Goal: Book appointment/travel/reservation

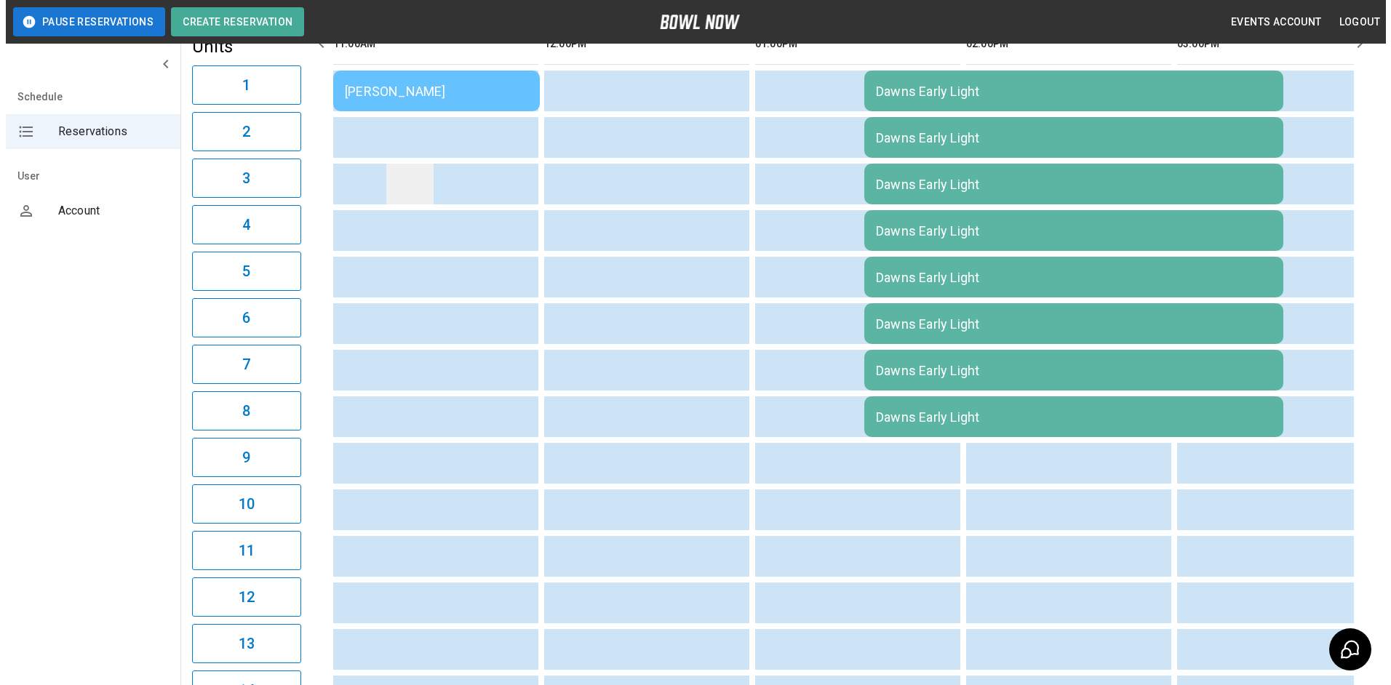
scroll to position [145, 0]
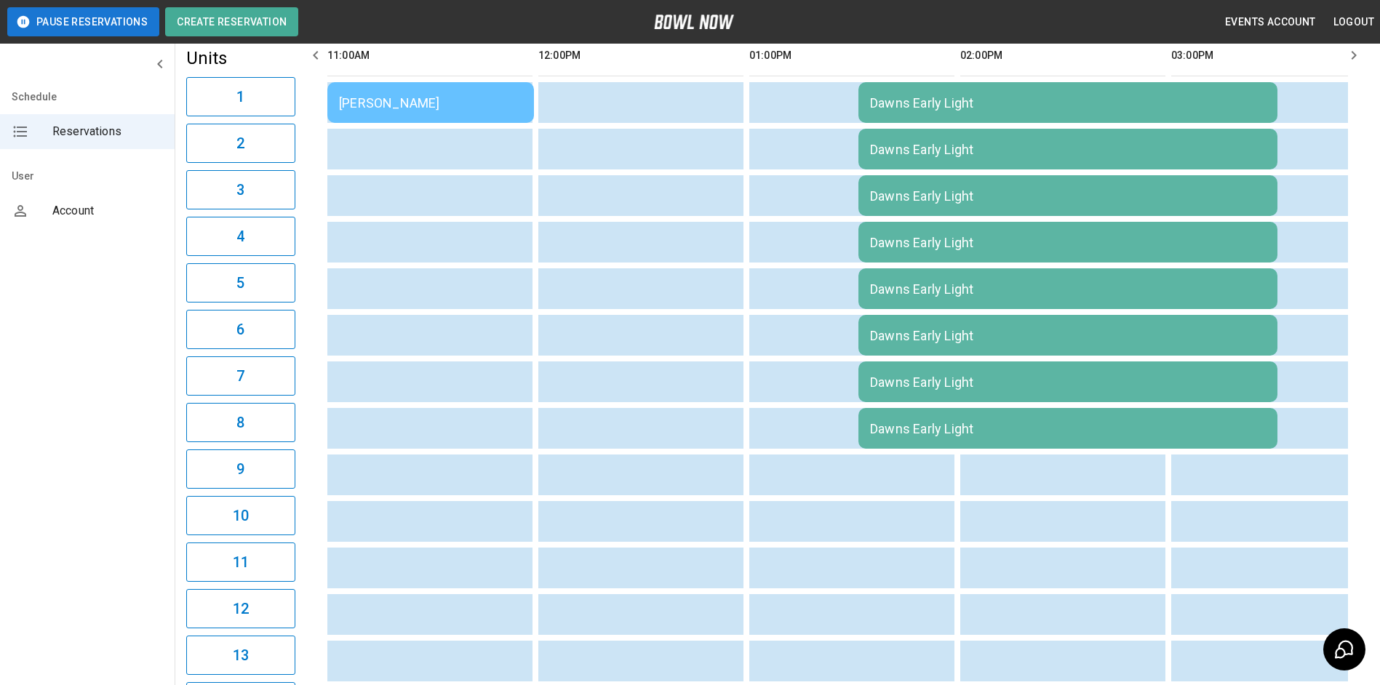
click at [478, 96] on div "[PERSON_NAME]" at bounding box center [430, 102] width 183 height 15
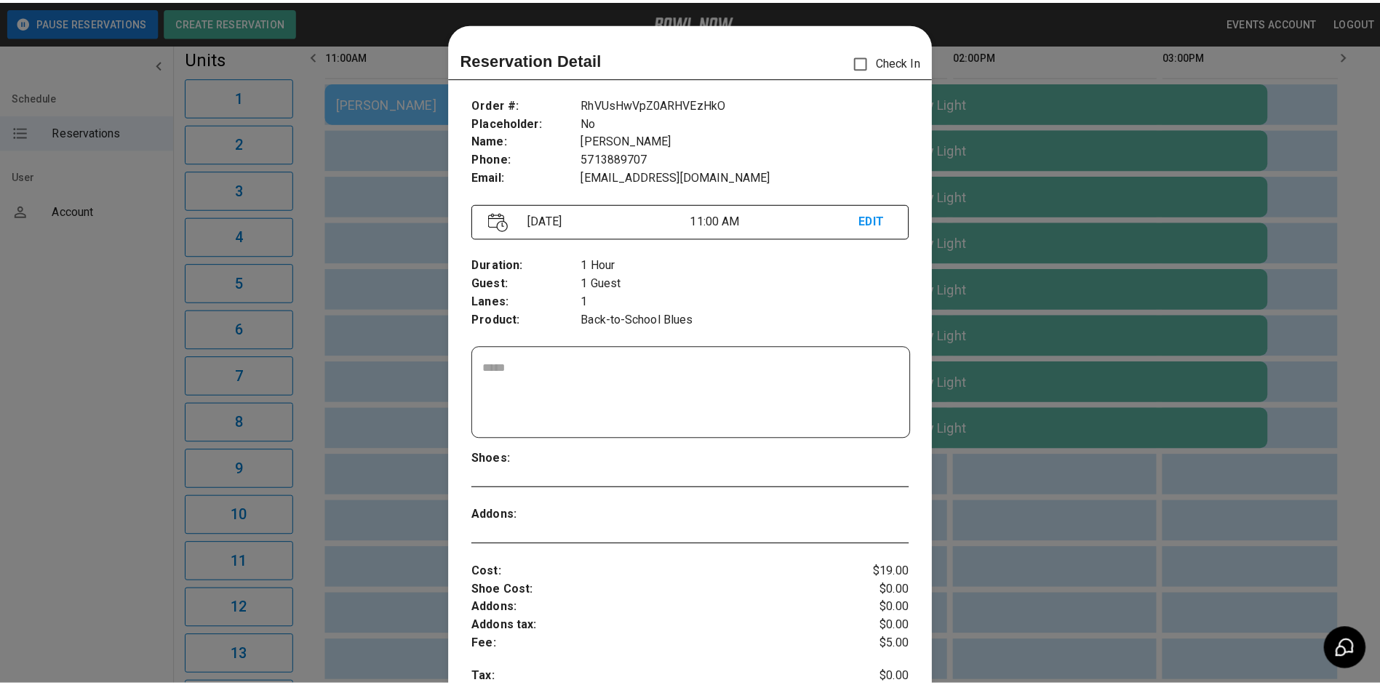
scroll to position [23, 0]
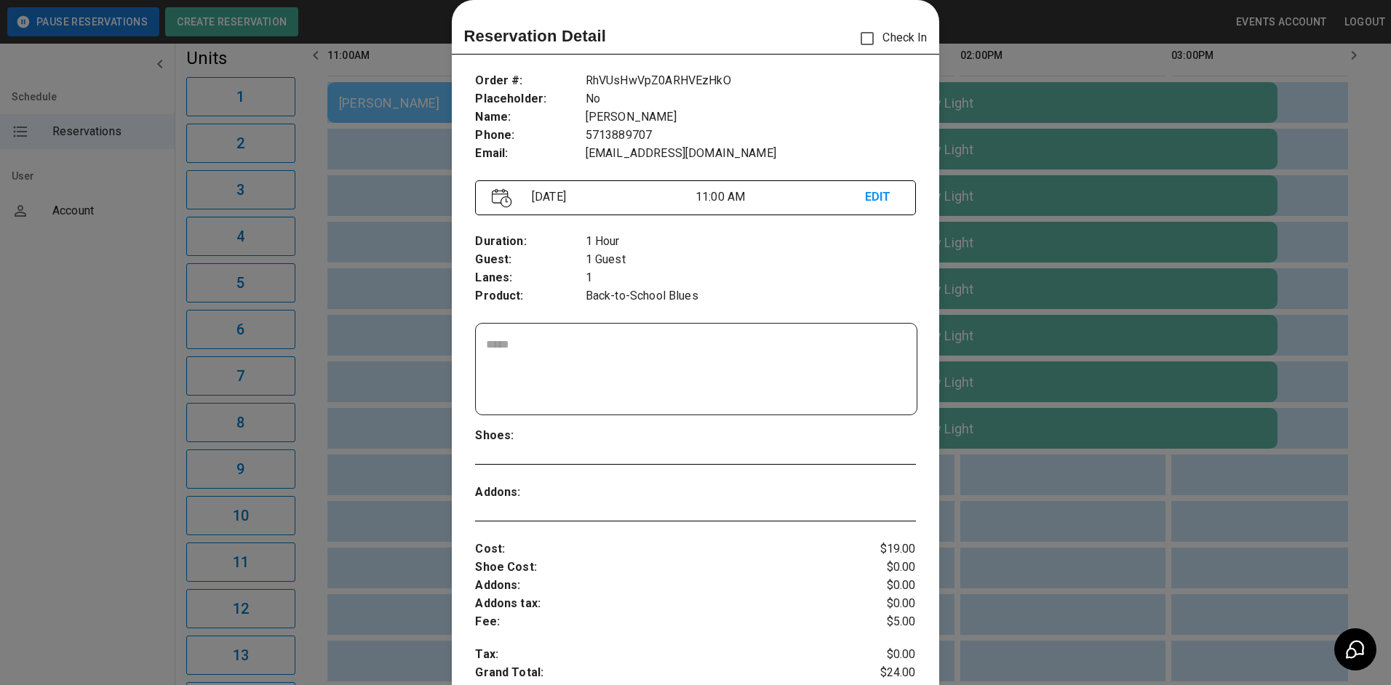
click at [125, 456] on div at bounding box center [695, 342] width 1391 height 685
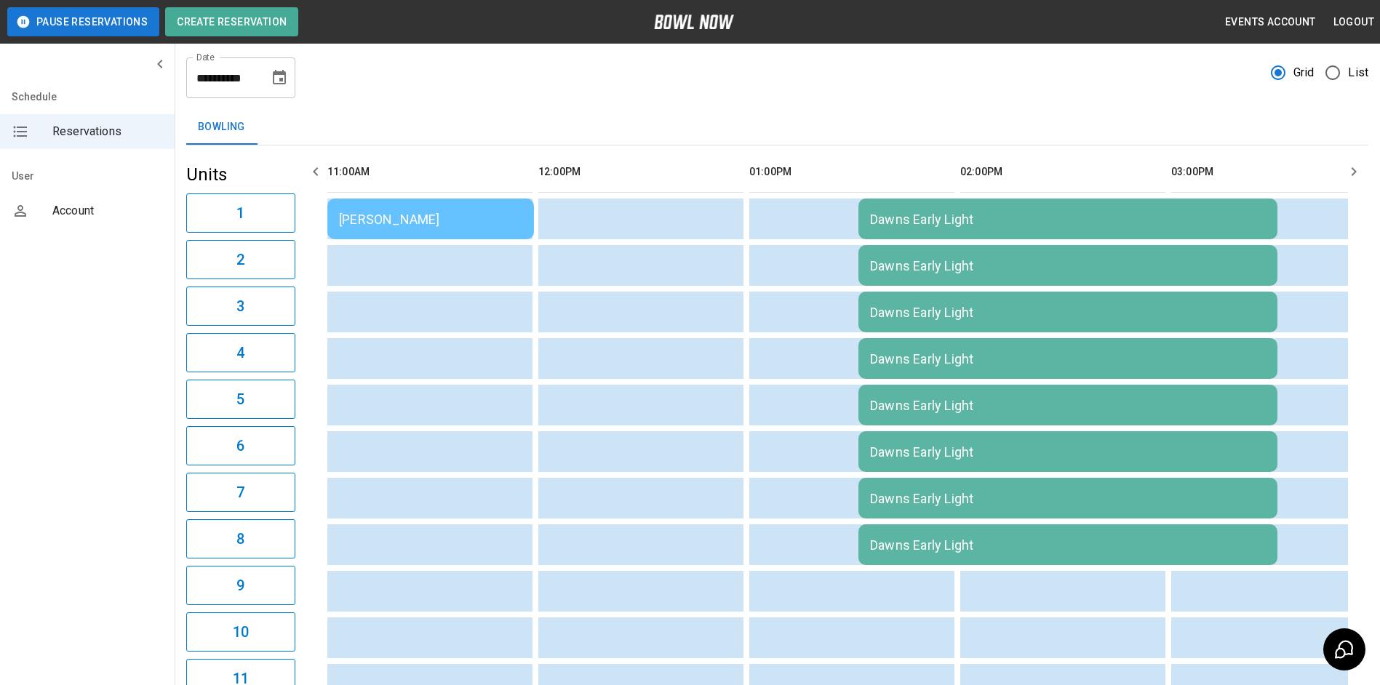
scroll to position [0, 0]
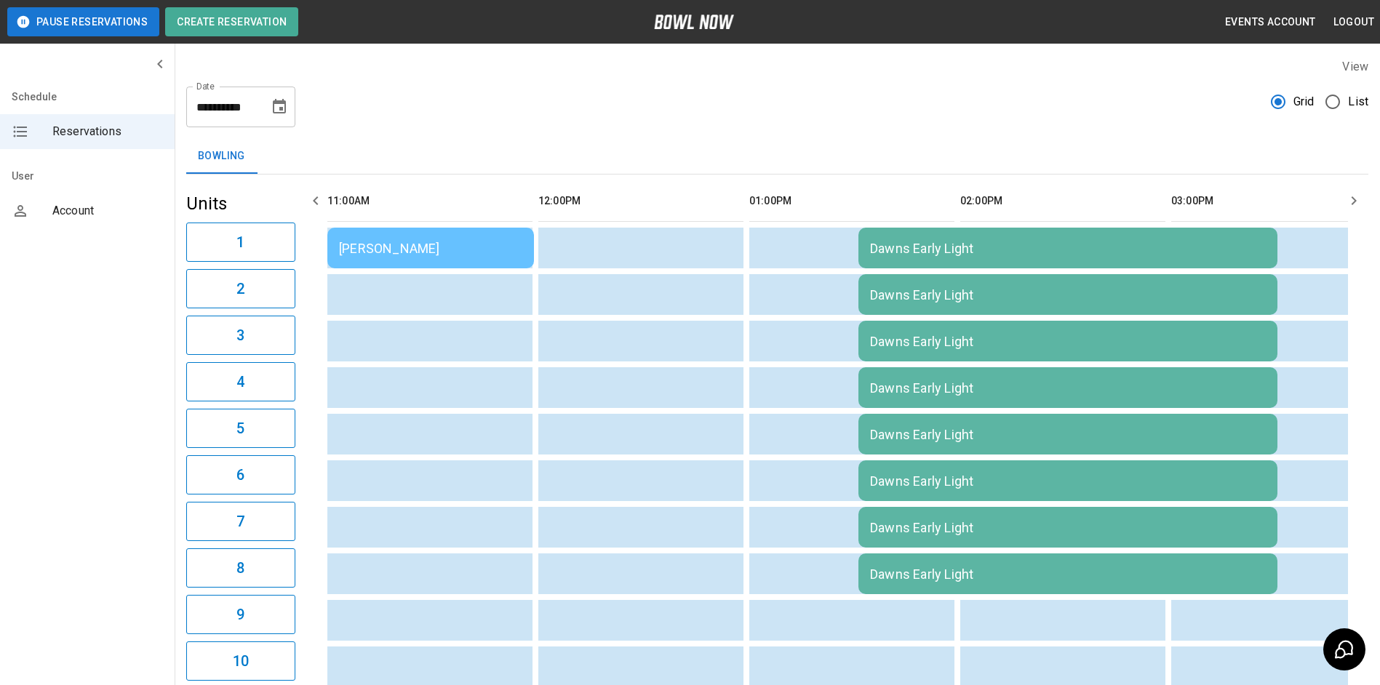
click at [276, 111] on icon "Choose date, selected date is Aug 19, 2025" at bounding box center [279, 106] width 17 height 17
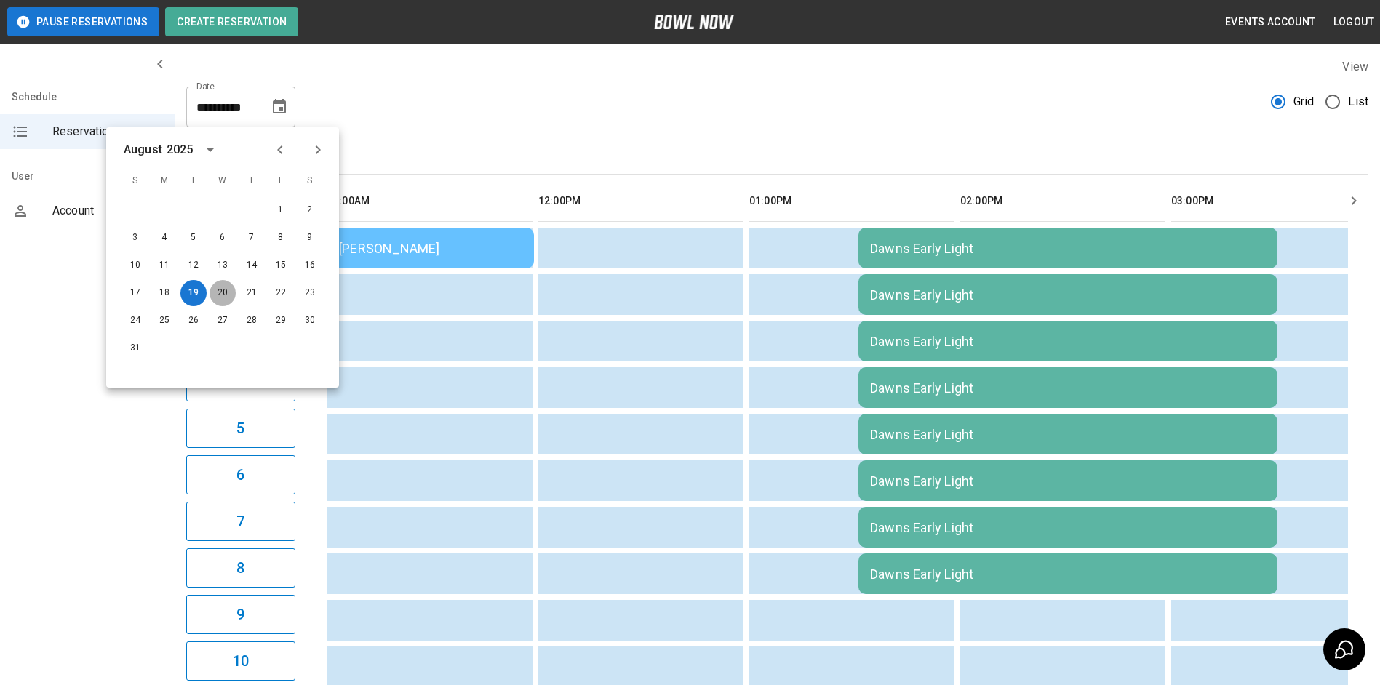
click at [226, 293] on button "20" at bounding box center [223, 293] width 26 height 26
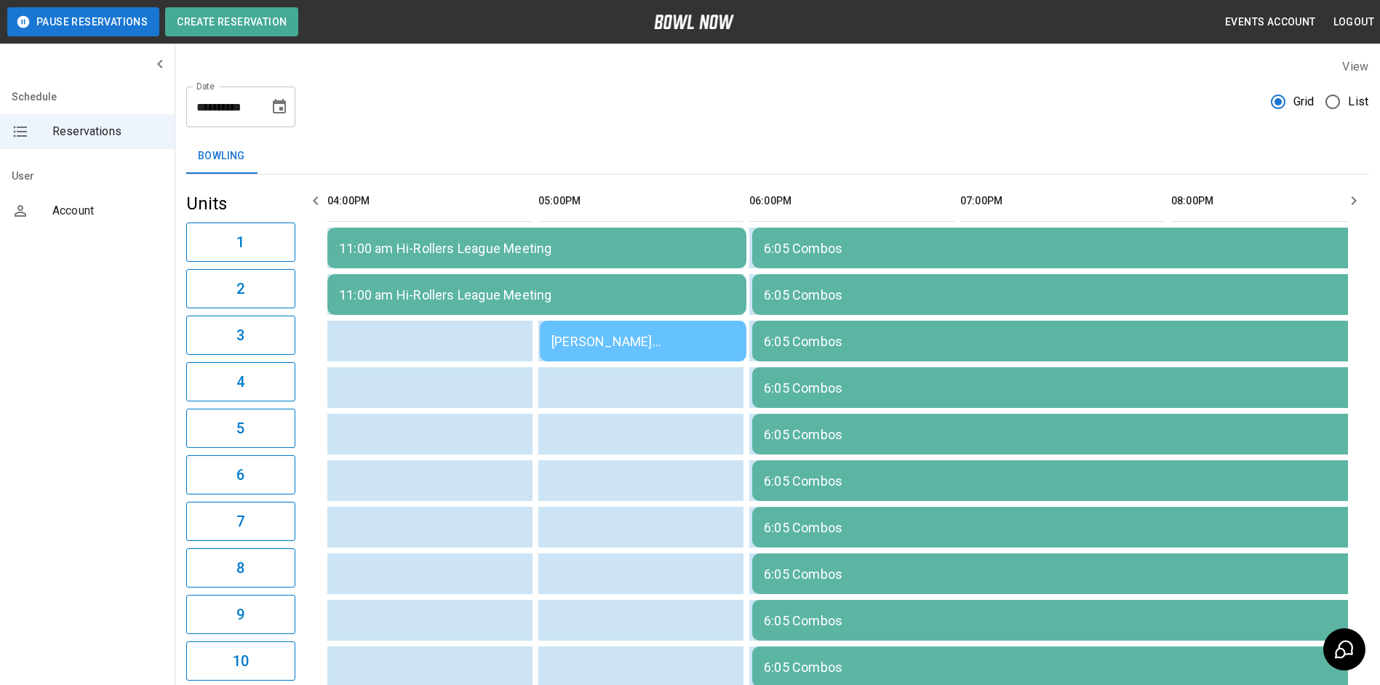
click at [282, 98] on icon "Choose date, selected date is Aug 20, 2025" at bounding box center [279, 106] width 17 height 17
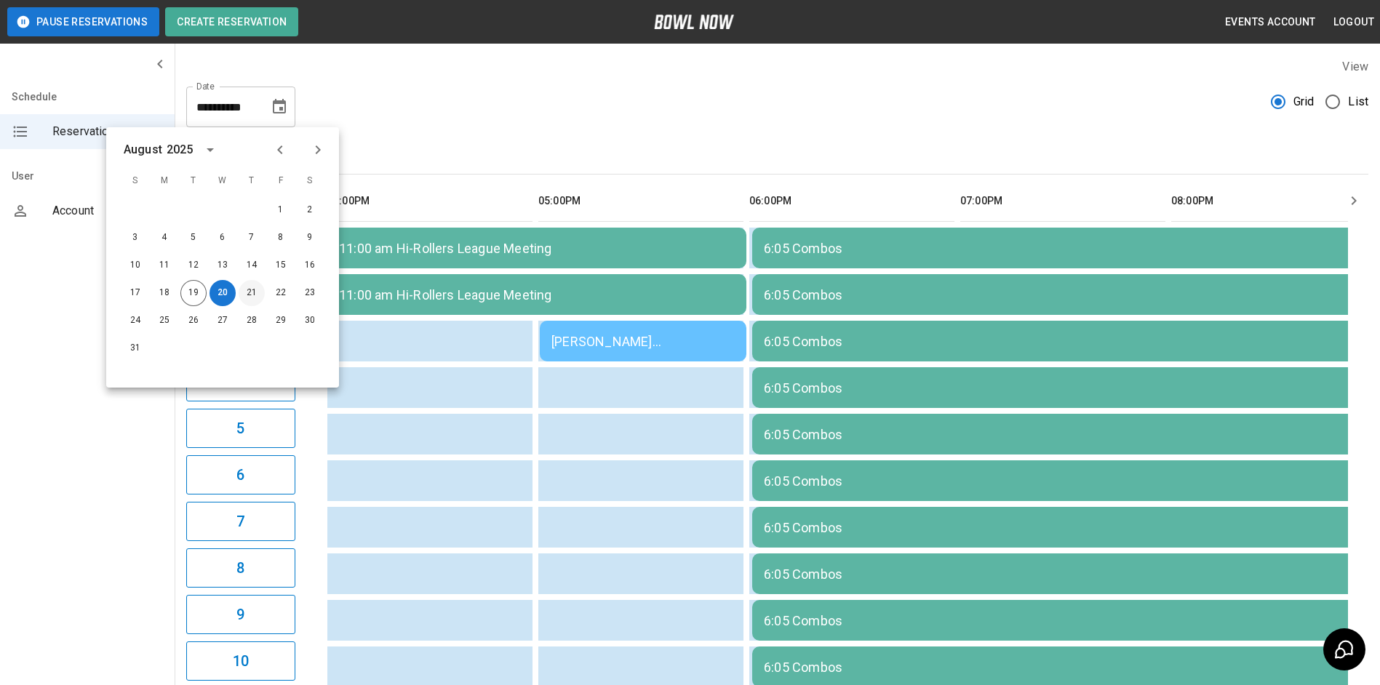
click at [248, 291] on button "21" at bounding box center [252, 293] width 26 height 26
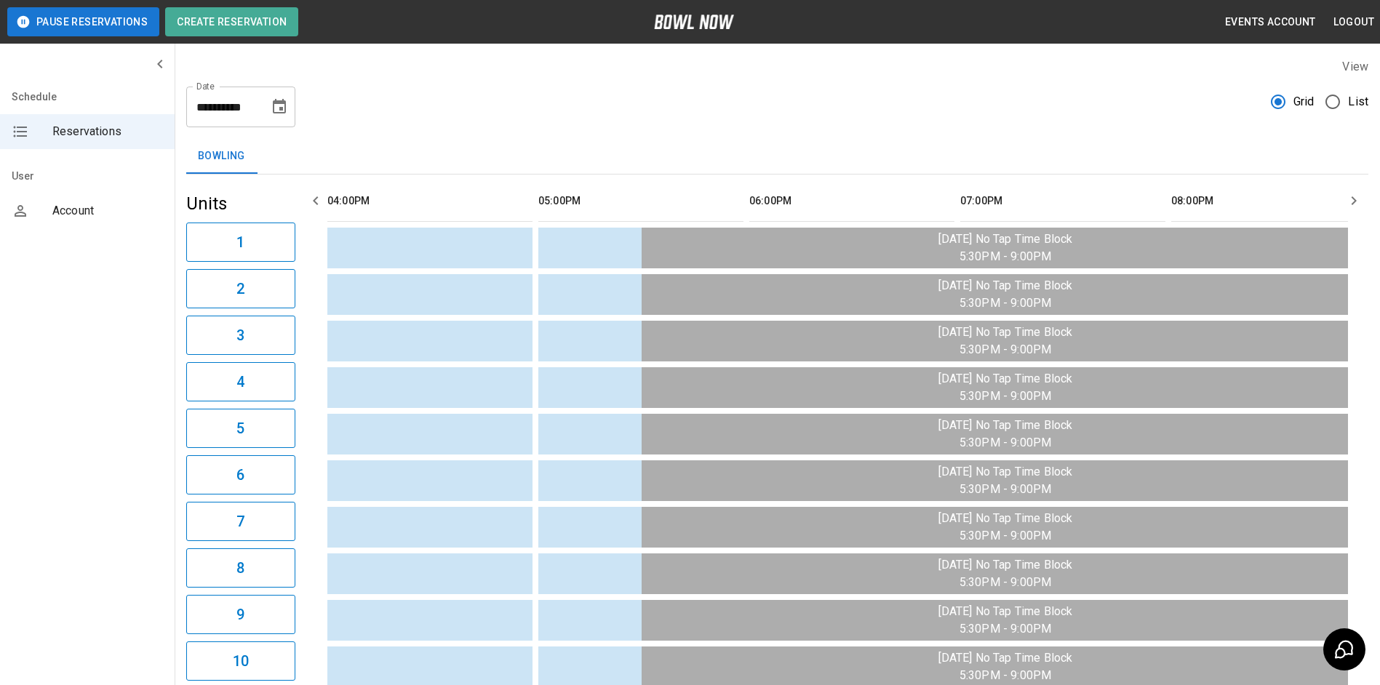
click at [280, 104] on icon "Choose date, selected date is Aug 21, 2025" at bounding box center [279, 106] width 13 height 15
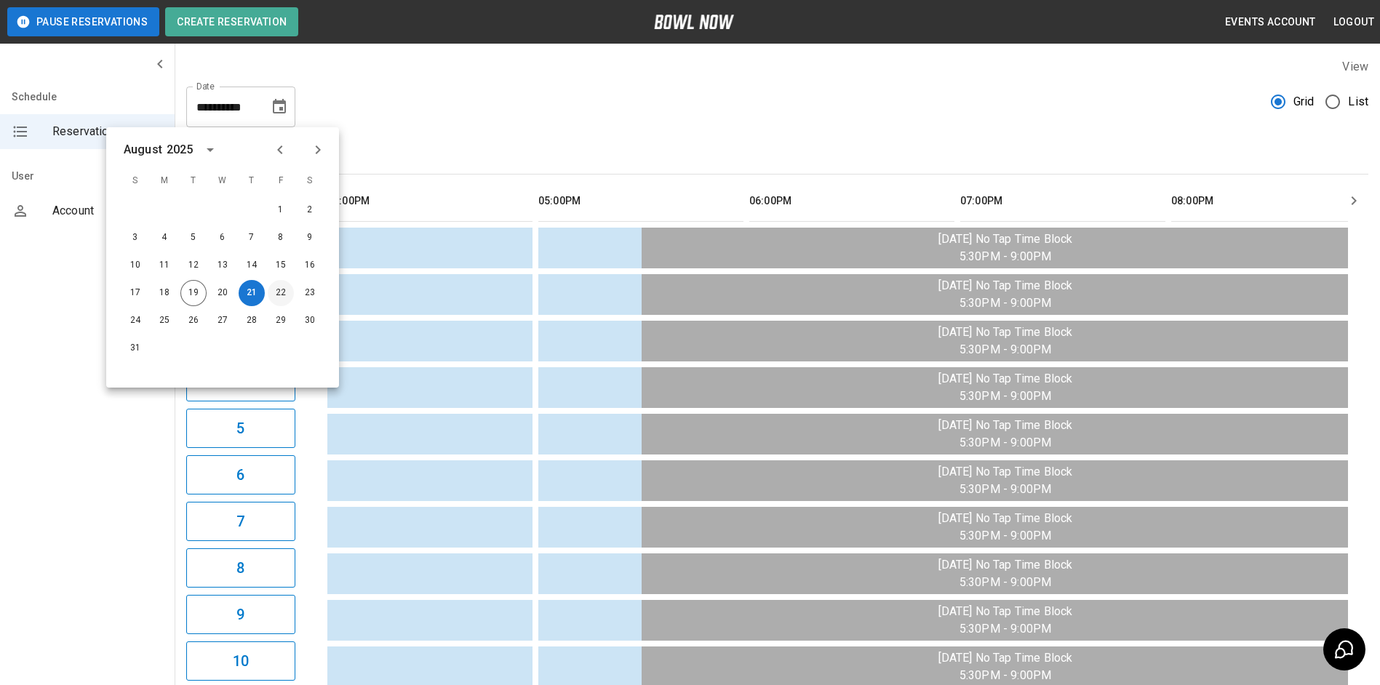
click at [274, 298] on button "22" at bounding box center [281, 293] width 26 height 26
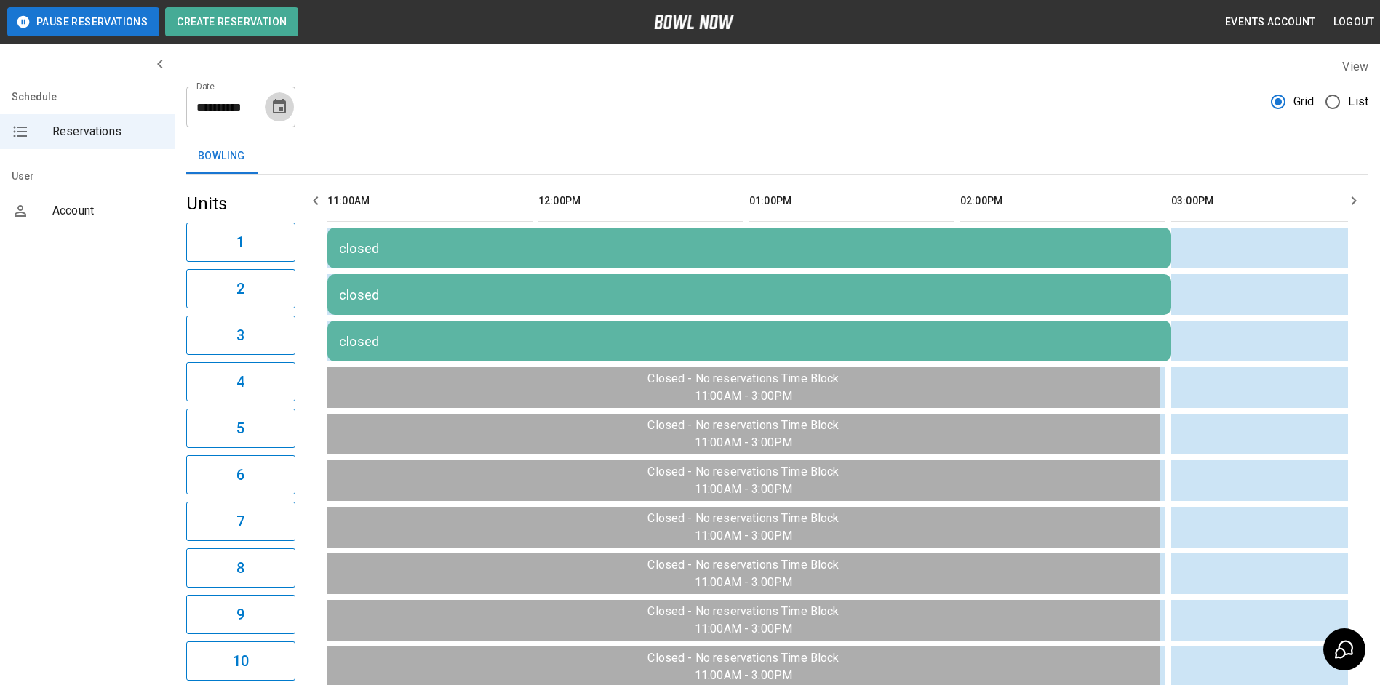
click at [279, 113] on icon "Choose date, selected date is Aug 22, 2025" at bounding box center [279, 106] width 13 height 15
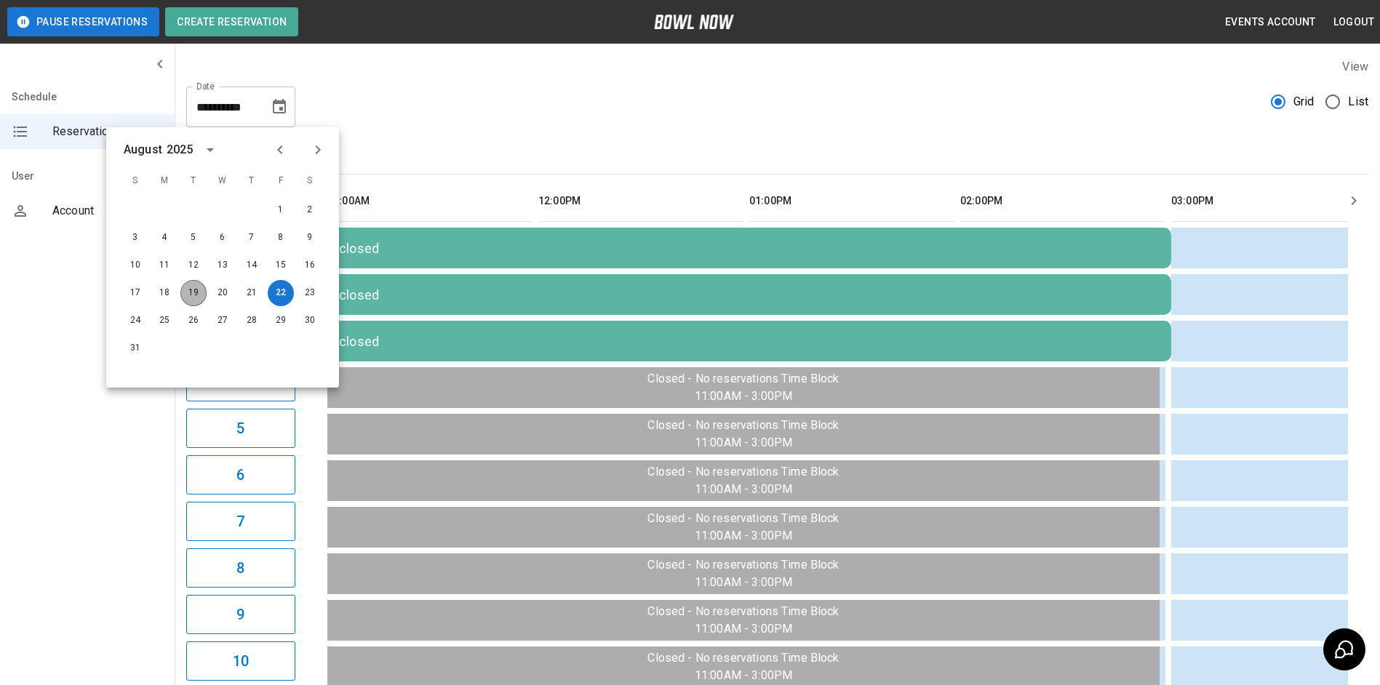
click at [192, 296] on button "19" at bounding box center [193, 293] width 26 height 26
type input "**********"
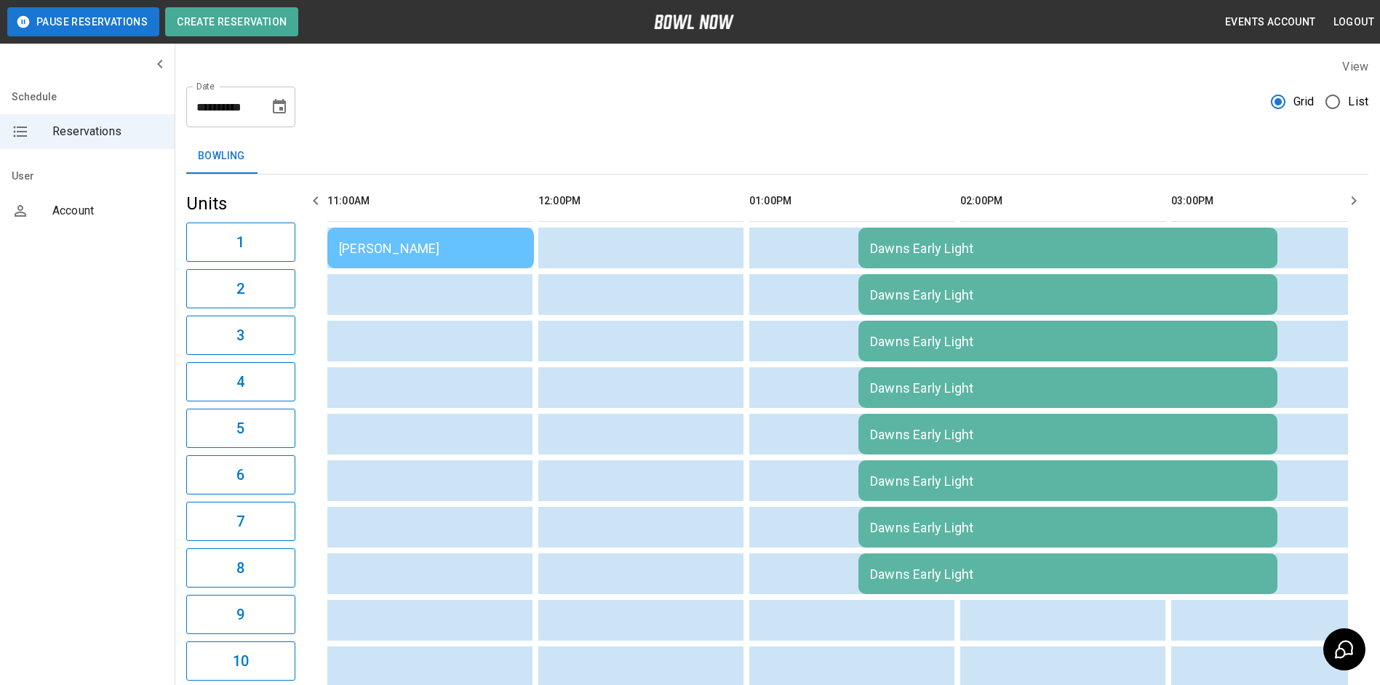
drag, startPoint x: 511, startPoint y: 116, endPoint x: 508, endPoint y: 105, distance: 12.2
click at [508, 109] on div "**********" at bounding box center [777, 101] width 1182 height 52
click at [316, 199] on icon "button" at bounding box center [315, 200] width 17 height 17
